Goal: Go to known website: Access a specific website the user already knows

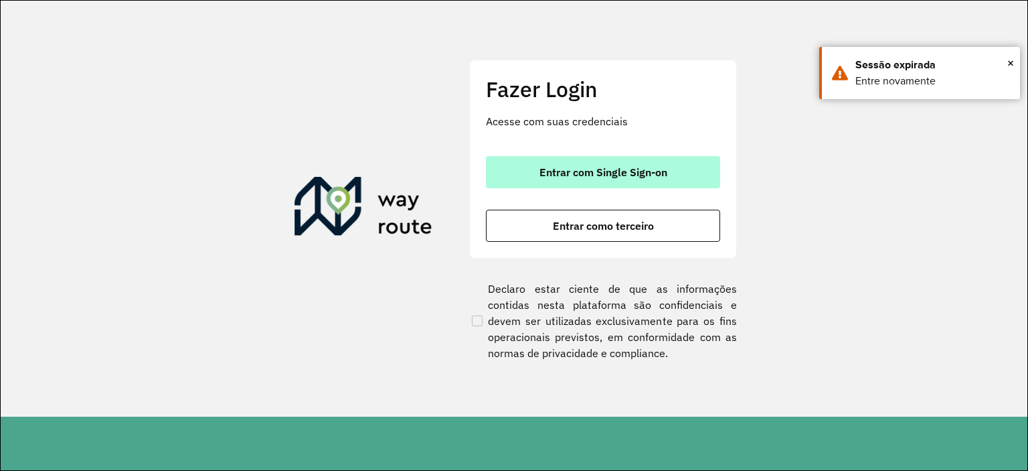
click at [593, 174] on span "Entrar com Single Sign-on" at bounding box center [604, 172] width 128 height 11
